Goal: Information Seeking & Learning: Check status

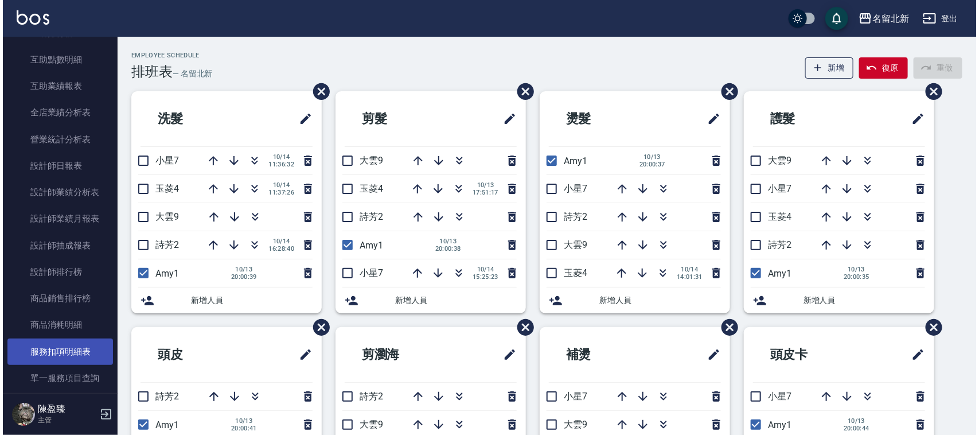
scroll to position [574, 0]
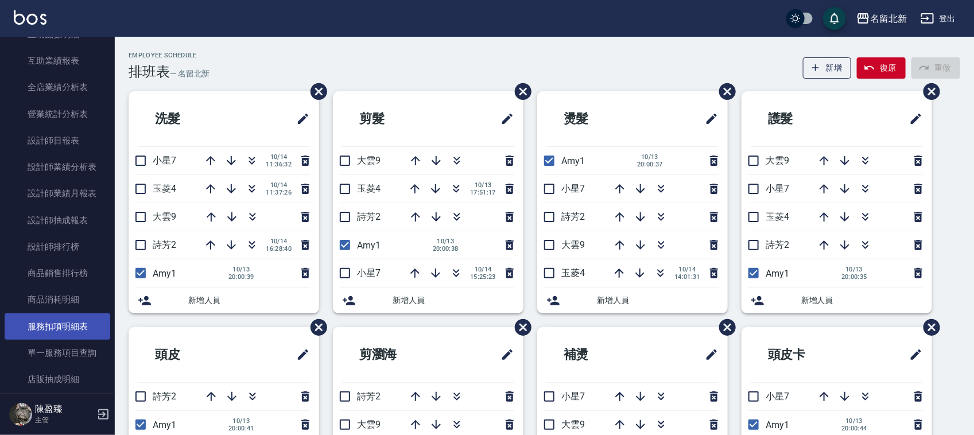
click at [76, 316] on link "服務扣項明細表" at bounding box center [58, 326] width 106 height 26
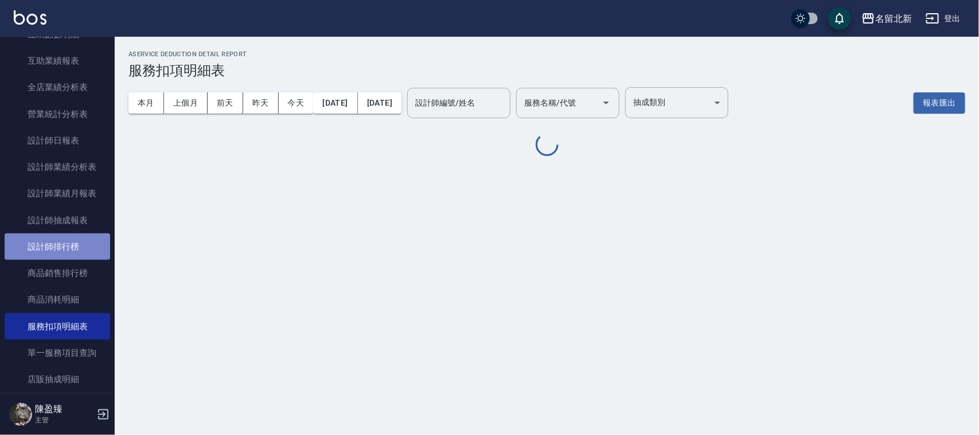
click at [61, 246] on link "設計師排行榜" at bounding box center [58, 247] width 106 height 26
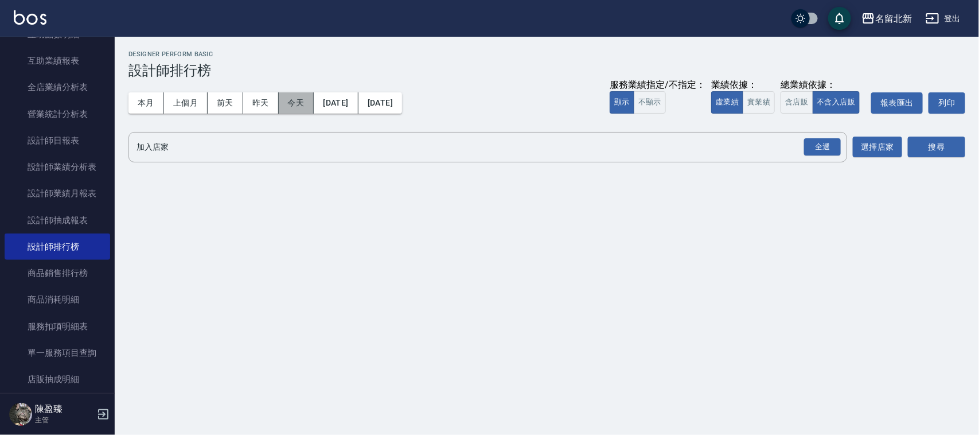
click at [287, 104] on button "今天" at bounding box center [297, 102] width 36 height 21
click at [831, 142] on div "全選" at bounding box center [822, 147] width 37 height 18
click at [916, 142] on button "搜尋" at bounding box center [936, 147] width 57 height 21
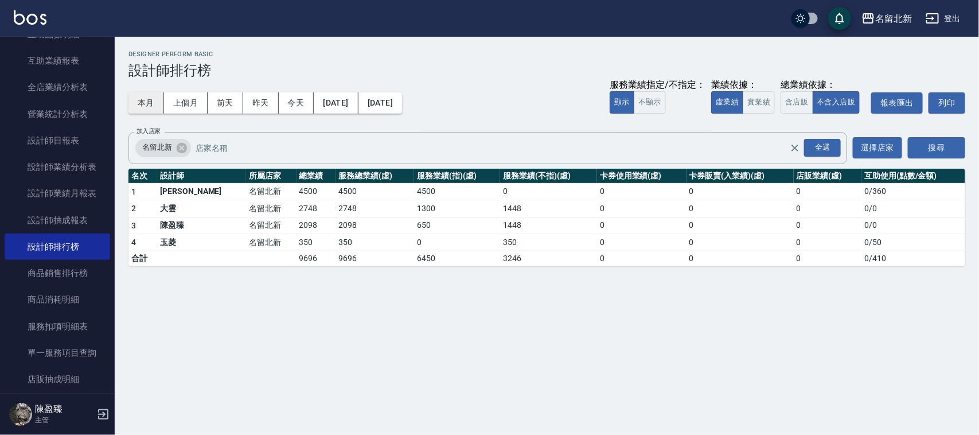
click at [160, 106] on button "本月" at bounding box center [147, 102] width 36 height 21
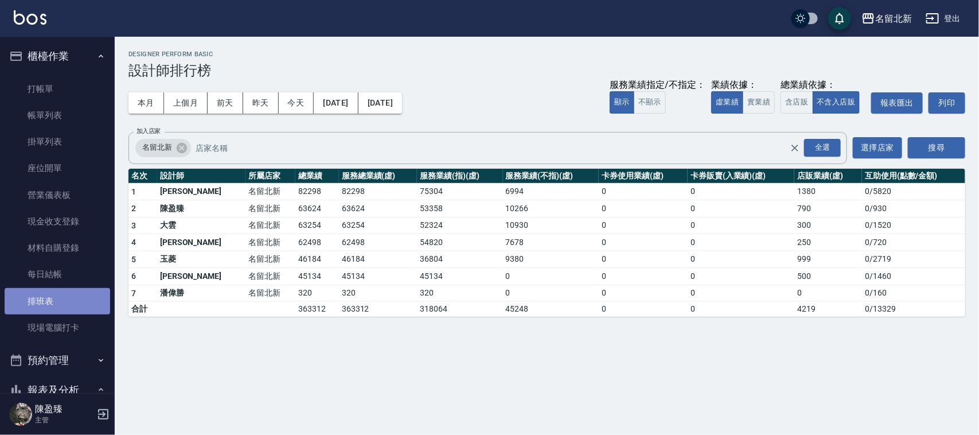
click at [64, 300] on link "排班表" at bounding box center [58, 301] width 106 height 26
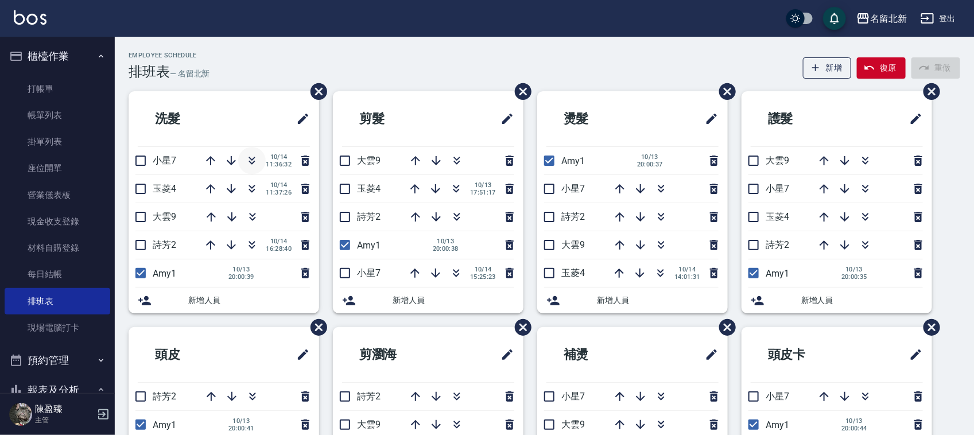
click at [252, 164] on icon "button" at bounding box center [252, 161] width 14 height 14
